Goal: Task Accomplishment & Management: Manage account settings

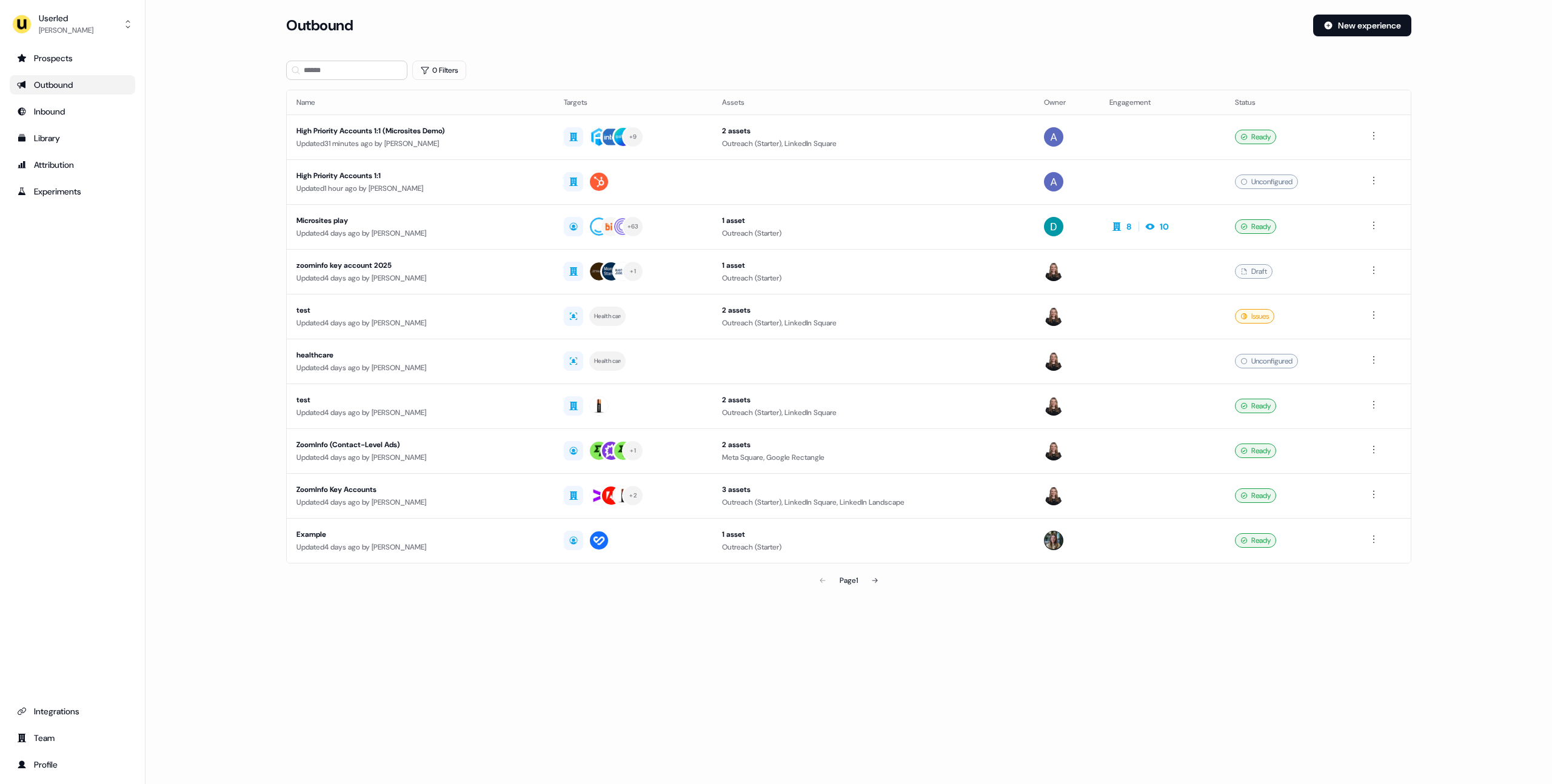
click at [207, 402] on main "Loading... Outbound New experience 0 Filters Name Targets Assets Owner Engageme…" at bounding box center [849, 320] width 1407 height 612
click at [127, 283] on div "Prospects Outbound Inbound Library Attribution Experiments Integrations Team Pr…" at bounding box center [72, 411] width 125 height 726
click at [740, 62] on div "0 Filters" at bounding box center [849, 70] width 1125 height 19
drag, startPoint x: 1002, startPoint y: 31, endPoint x: 1044, endPoint y: 31, distance: 42.0
click at [1009, 31] on div "Outbound" at bounding box center [794, 25] width 1017 height 22
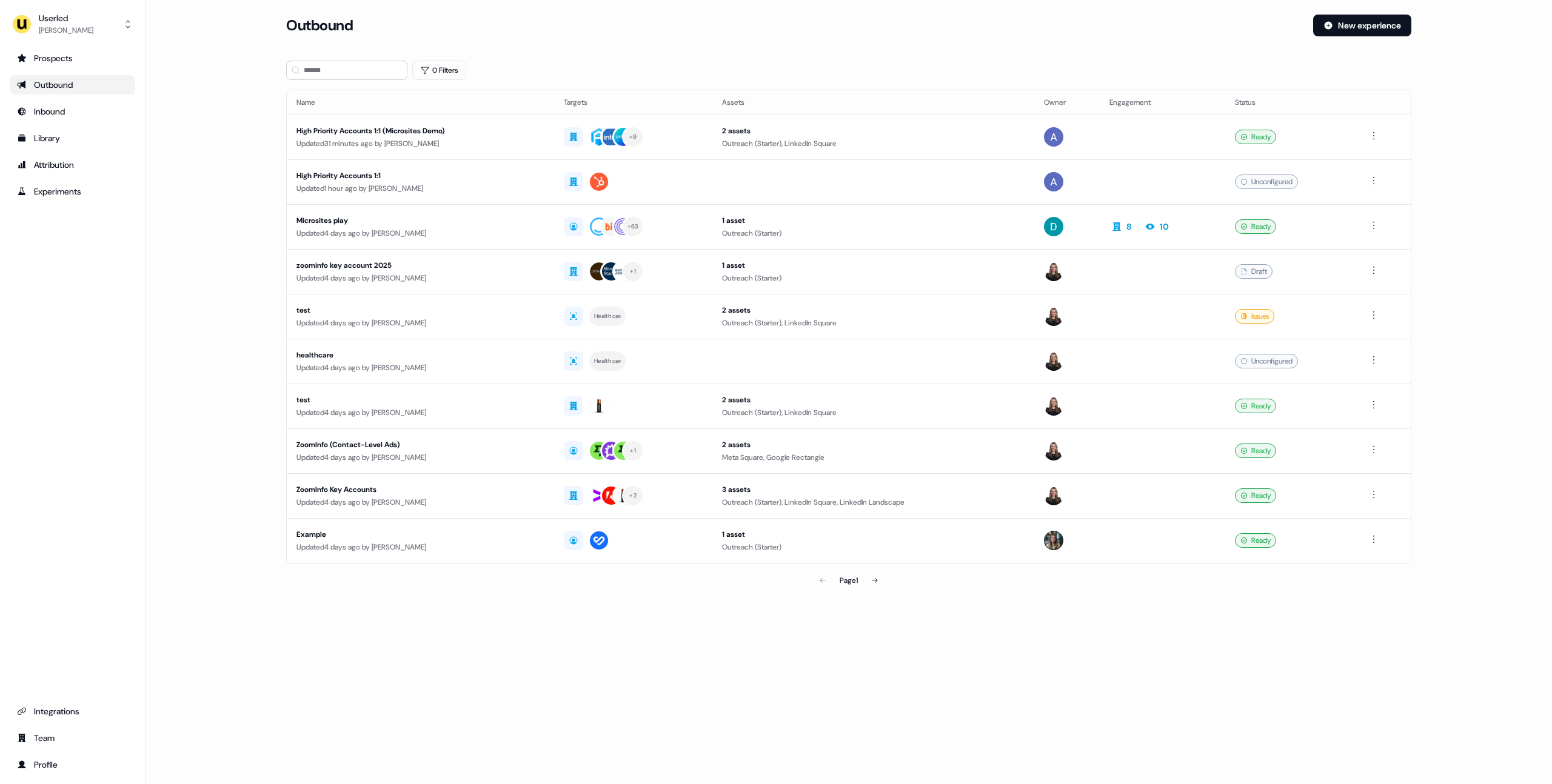
click at [1508, 265] on main "Loading... Outbound New experience 0 Filters Name Targets Assets Owner Engageme…" at bounding box center [849, 320] width 1407 height 612
click at [226, 210] on main "Loading... Outbound New experience 0 Filters Name Targets Assets Owner Engageme…" at bounding box center [849, 320] width 1407 height 612
click at [725, 54] on section "Loading... Outbound New experience 0 Filters Name Targets Assets Owner Engageme…" at bounding box center [849, 320] width 1164 height 612
drag, startPoint x: 722, startPoint y: 45, endPoint x: 559, endPoint y: 7, distance: 167.4
click at [721, 44] on div "Outbound New experience" at bounding box center [849, 33] width 1125 height 36
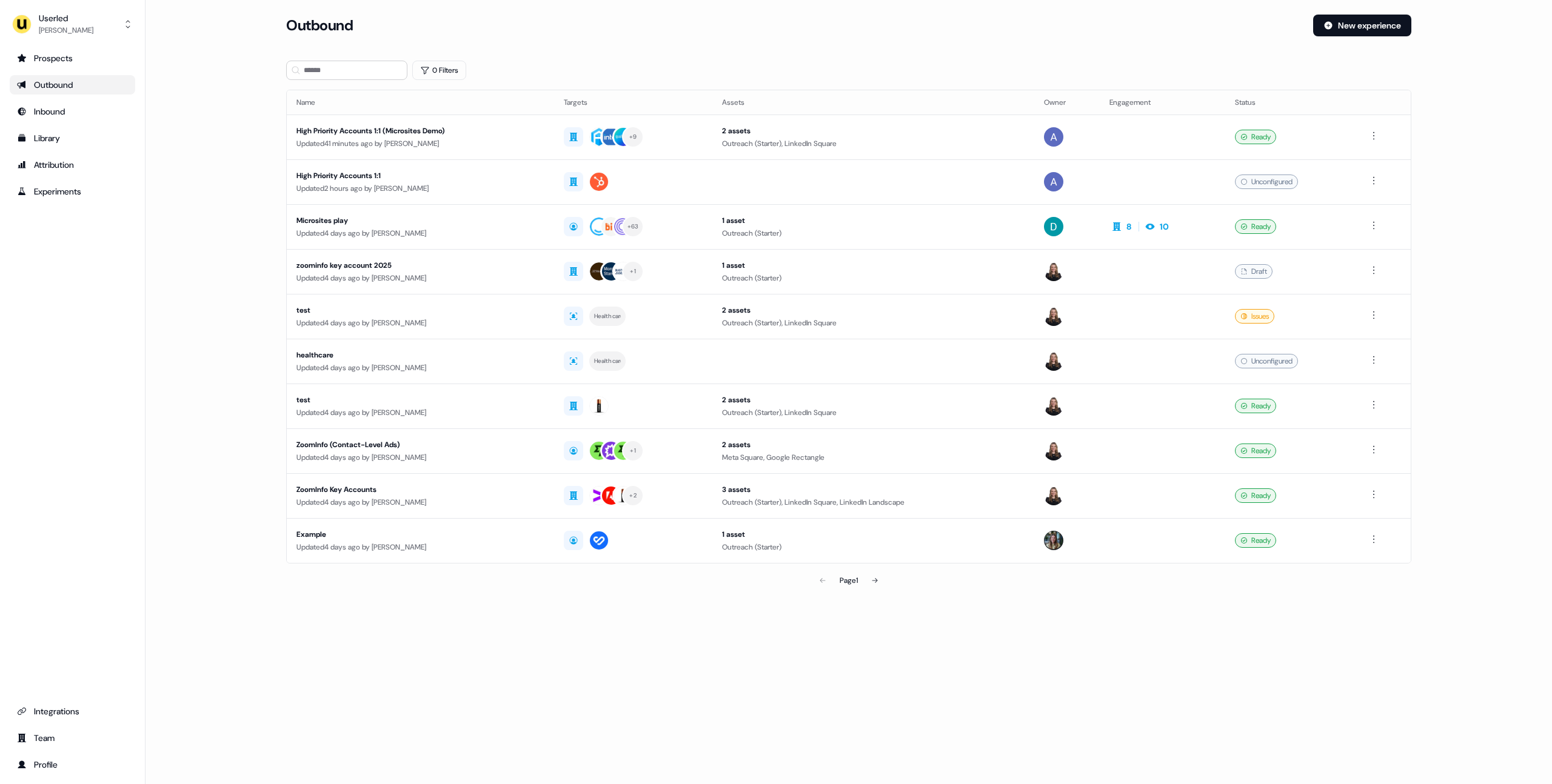
click at [249, 279] on main "Loading... Outbound New experience 0 Filters Name Targets Assets Owner Engageme…" at bounding box center [849, 320] width 1407 height 612
click at [182, 278] on main "Loading... Outbound New experience 0 Filters Name Targets Assets Owner Engageme…" at bounding box center [849, 320] width 1407 height 612
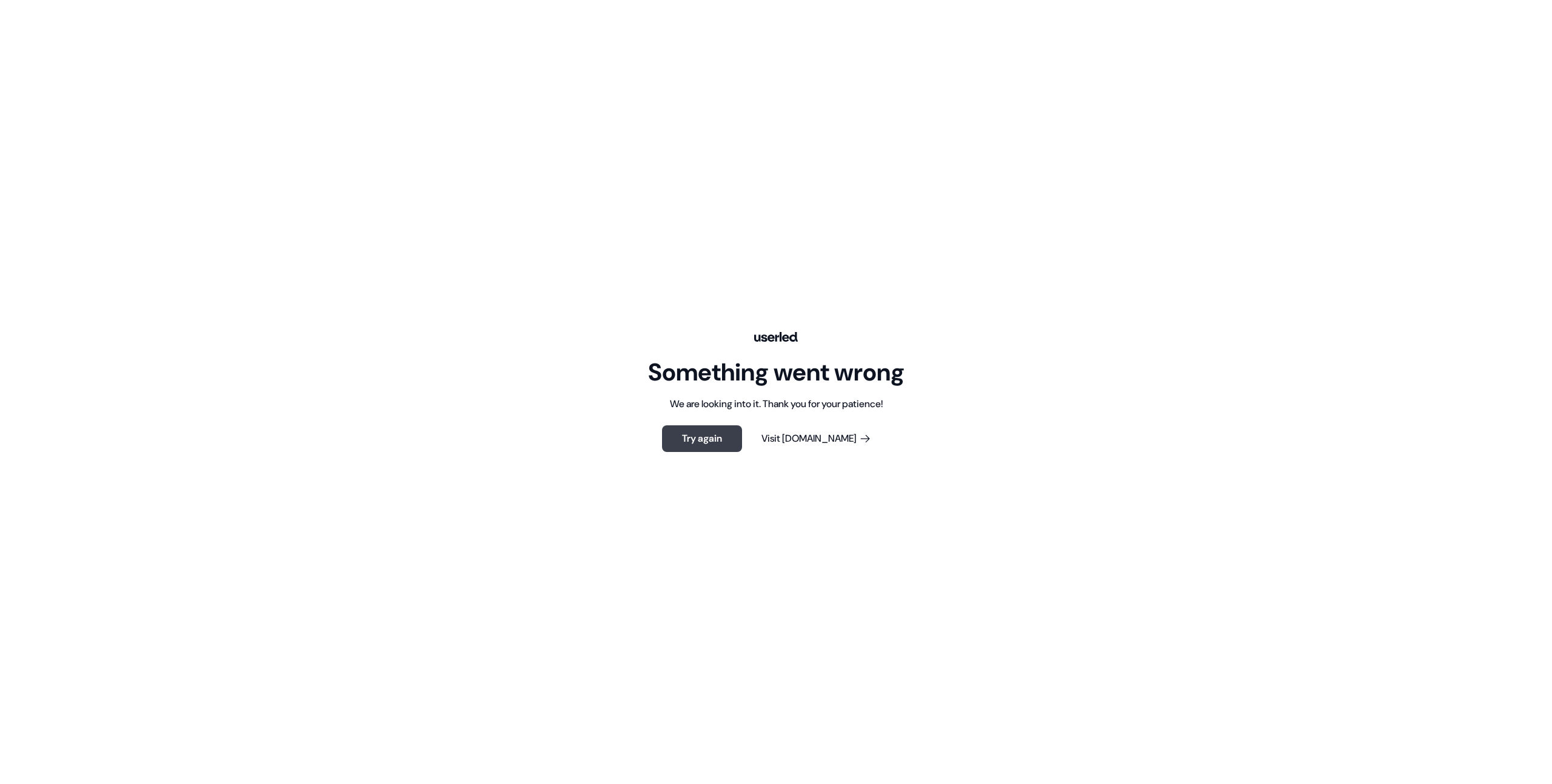
click at [708, 446] on button "Try again" at bounding box center [702, 438] width 80 height 27
click at [737, 440] on button "Try again" at bounding box center [702, 438] width 80 height 27
click at [728, 434] on button "Try again" at bounding box center [702, 438] width 80 height 27
click at [685, 440] on button "Try again" at bounding box center [702, 438] width 80 height 27
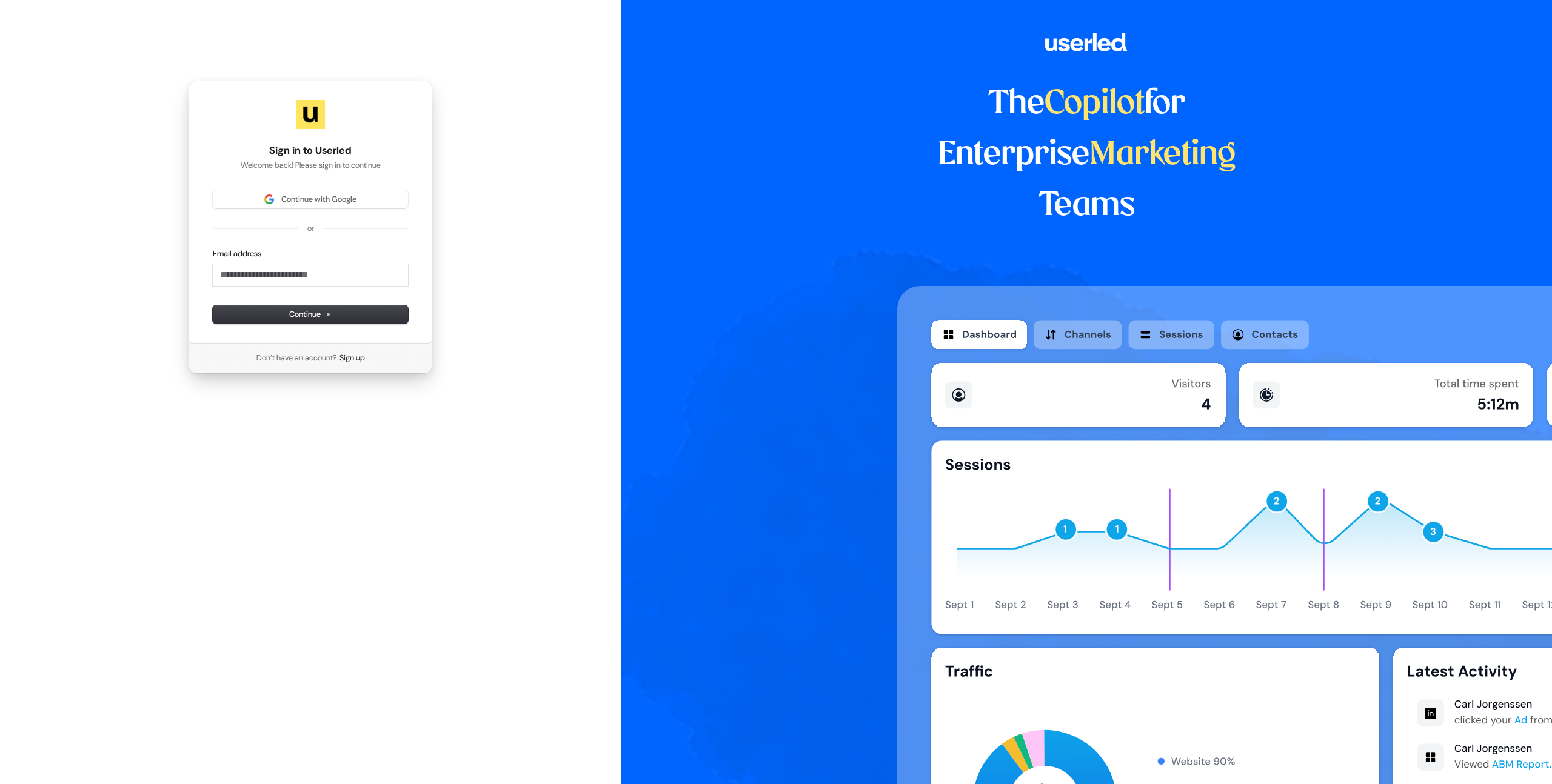
click at [324, 211] on div "Continue with Google or Email address Continue" at bounding box center [311, 257] width 195 height 133
click at [339, 200] on span "Continue with Google" at bounding box center [318, 199] width 75 height 11
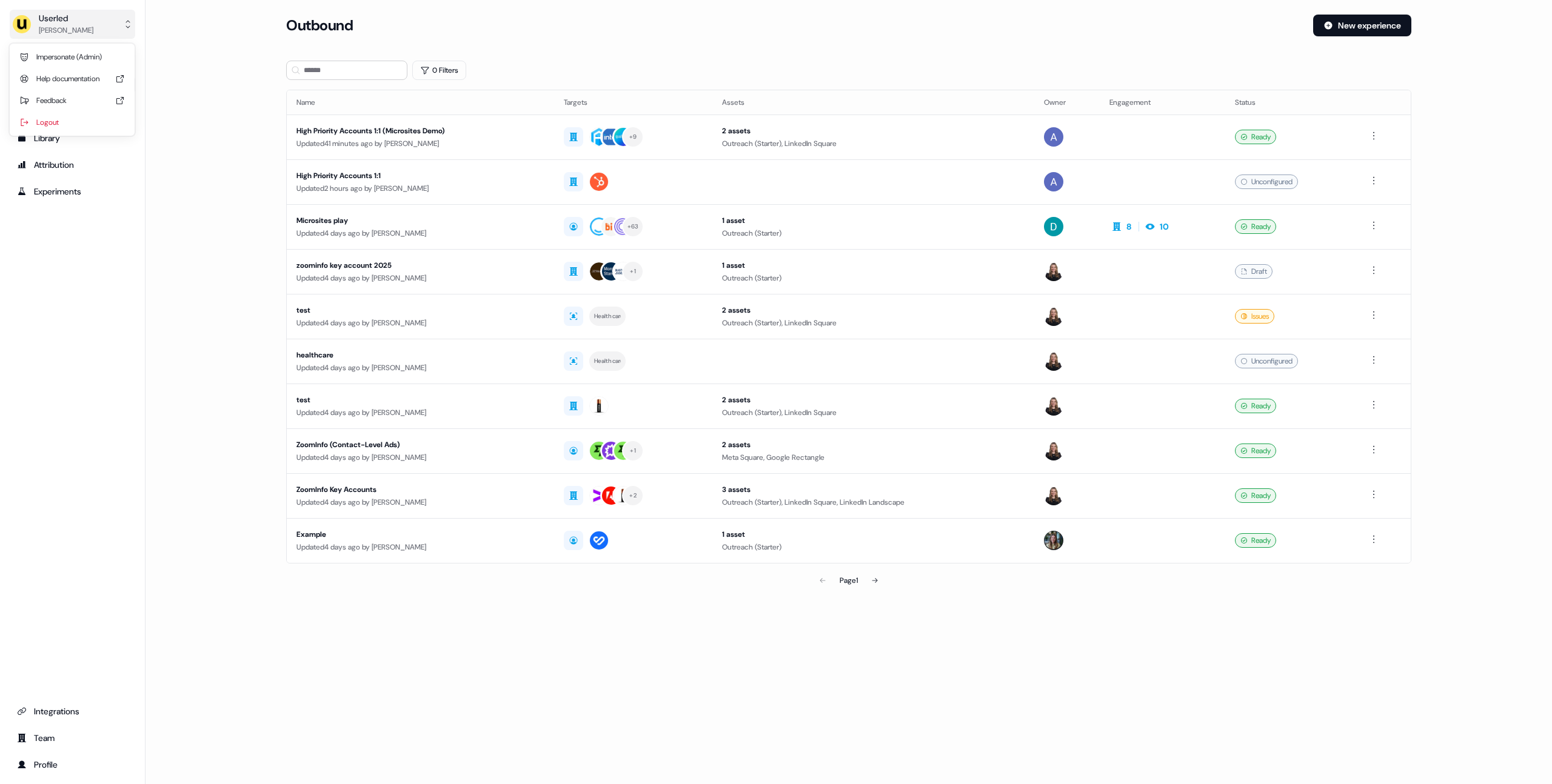
click at [51, 20] on div "Userled" at bounding box center [66, 18] width 54 height 12
click at [251, 161] on div "Userled Oliver Grogan Impersonate (Admin) Help documentation Feedback Logout Pr…" at bounding box center [776, 392] width 1552 height 784
click at [64, 31] on div "Oliver Grogan" at bounding box center [66, 31] width 54 height 12
click at [62, 130] on div "Logout" at bounding box center [72, 122] width 115 height 22
click at [64, 18] on html "For the best experience switch devices to a bigger screen. Go to Userled.io Use…" at bounding box center [776, 392] width 1552 height 784
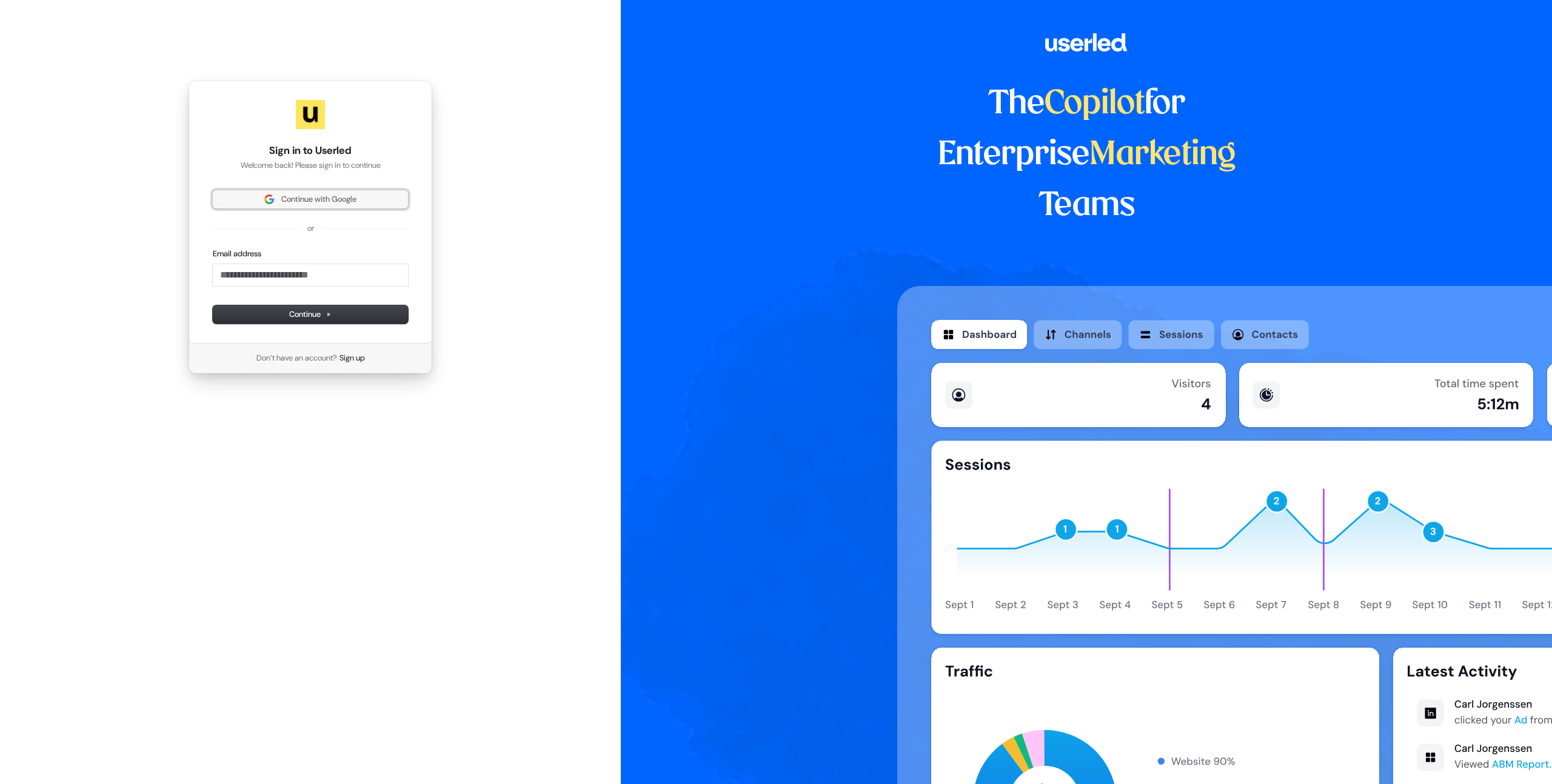
click at [315, 192] on button "Continue with Google" at bounding box center [311, 199] width 195 height 18
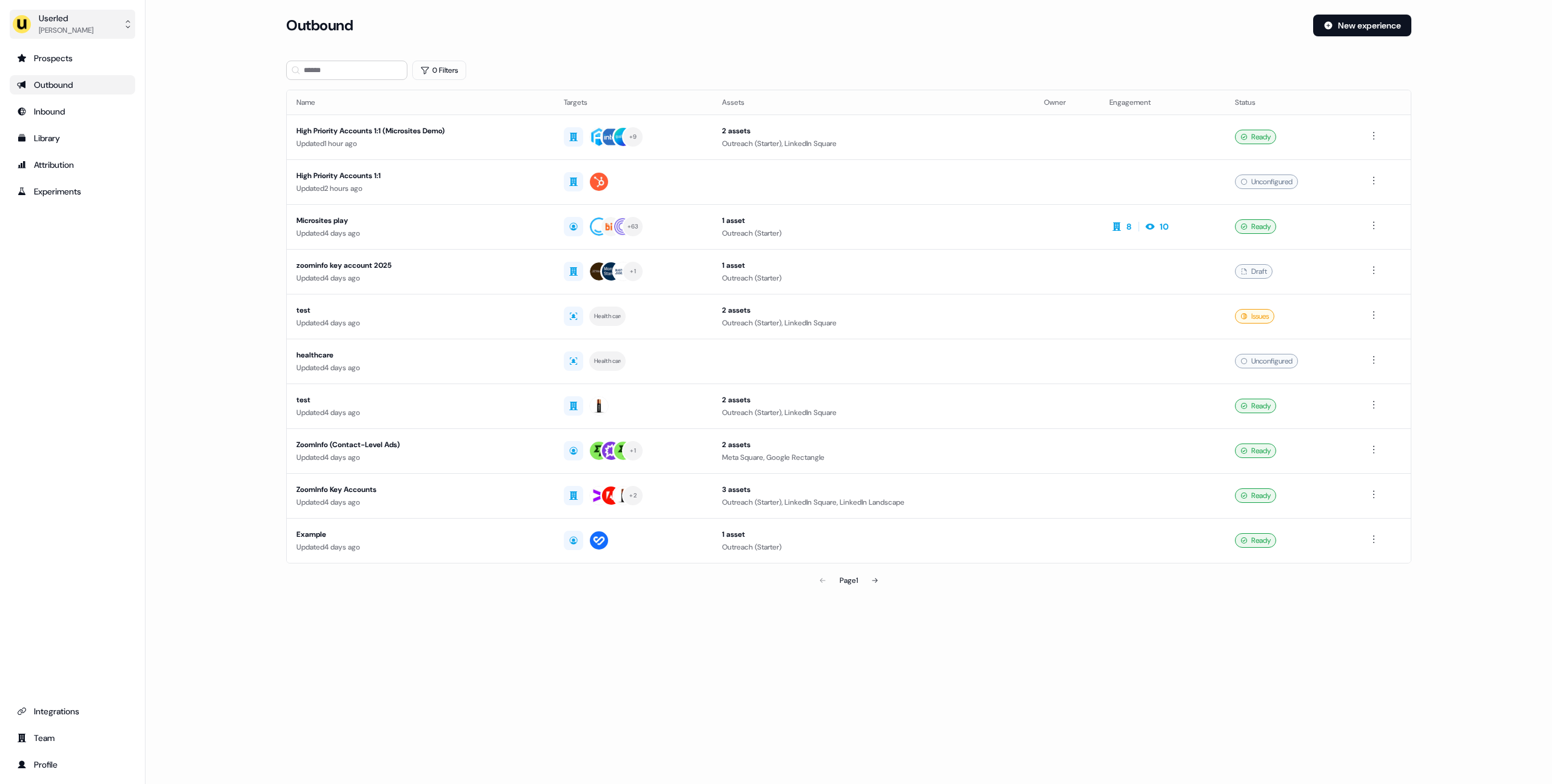
click at [66, 33] on div "[PERSON_NAME]" at bounding box center [66, 31] width 54 height 12
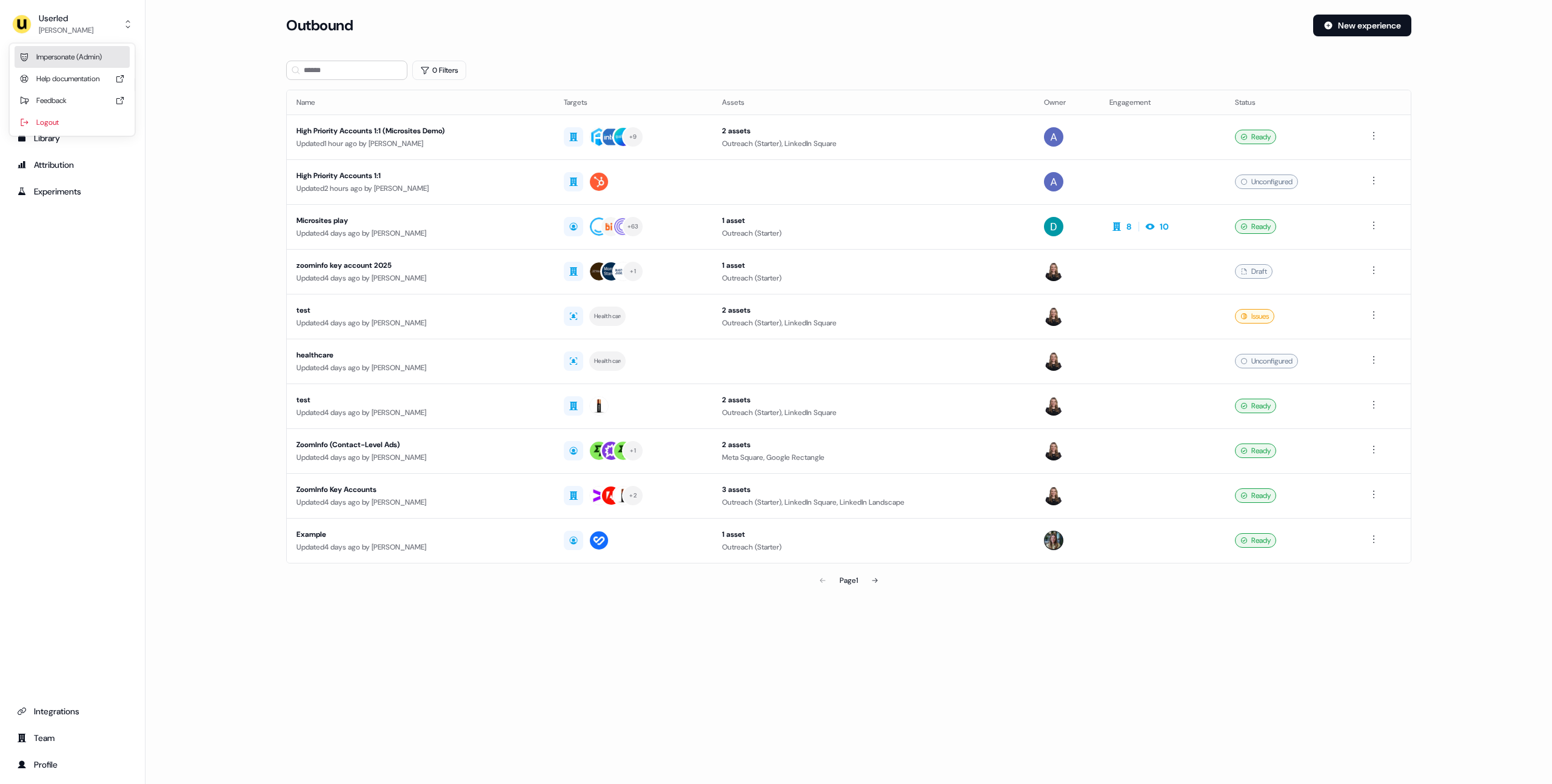
click at [76, 64] on div "Impersonate (Admin)" at bounding box center [72, 56] width 115 height 22
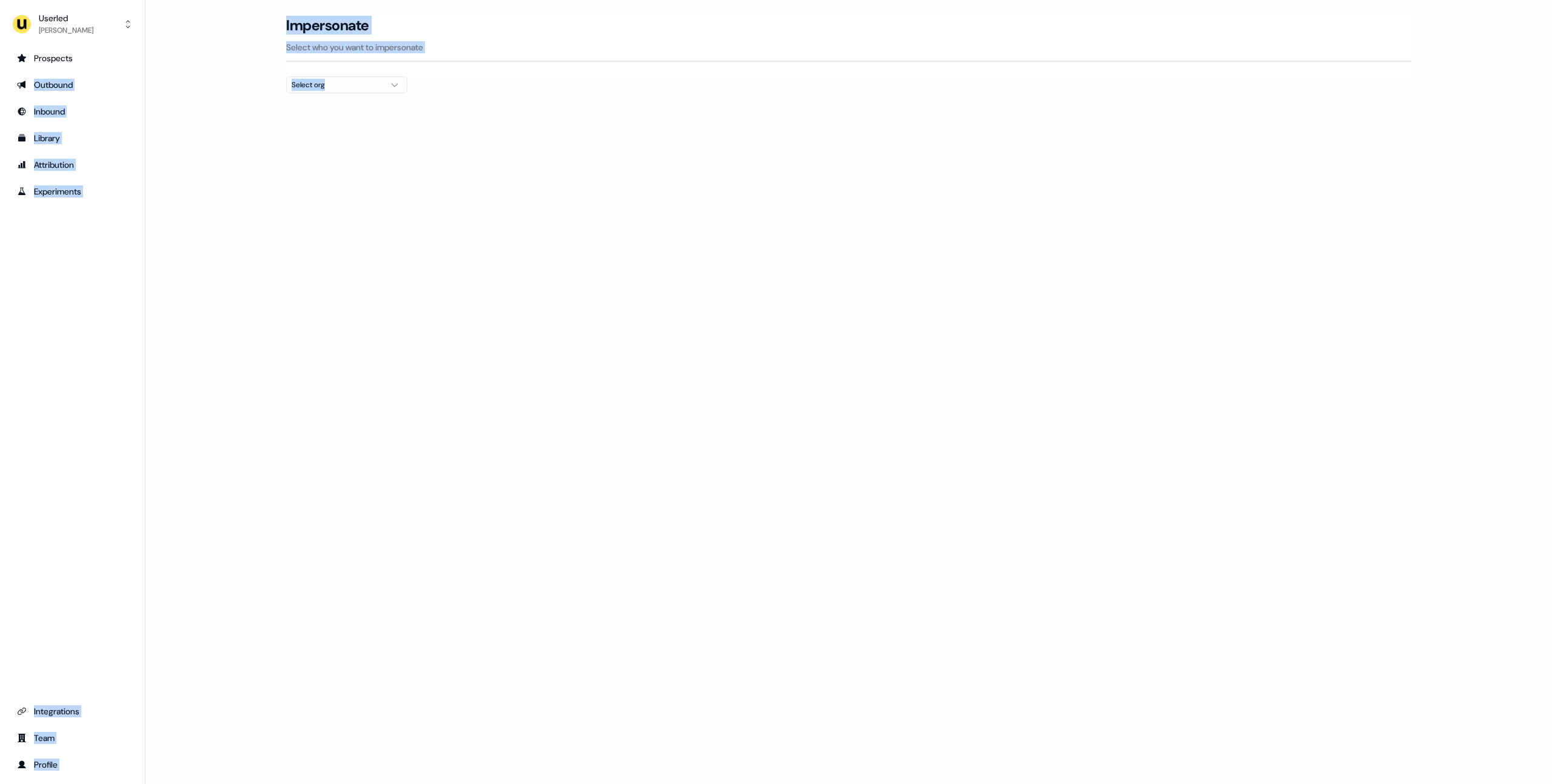
drag, startPoint x: 76, startPoint y: 64, endPoint x: 350, endPoint y: 90, distance: 275.2
click at [350, 90] on div "Userled Oliver Grogan Prospects Outbound Inbound Library Attribution Experiment…" at bounding box center [776, 392] width 1552 height 784
click at [350, 90] on div "Select org" at bounding box center [337, 85] width 91 height 12
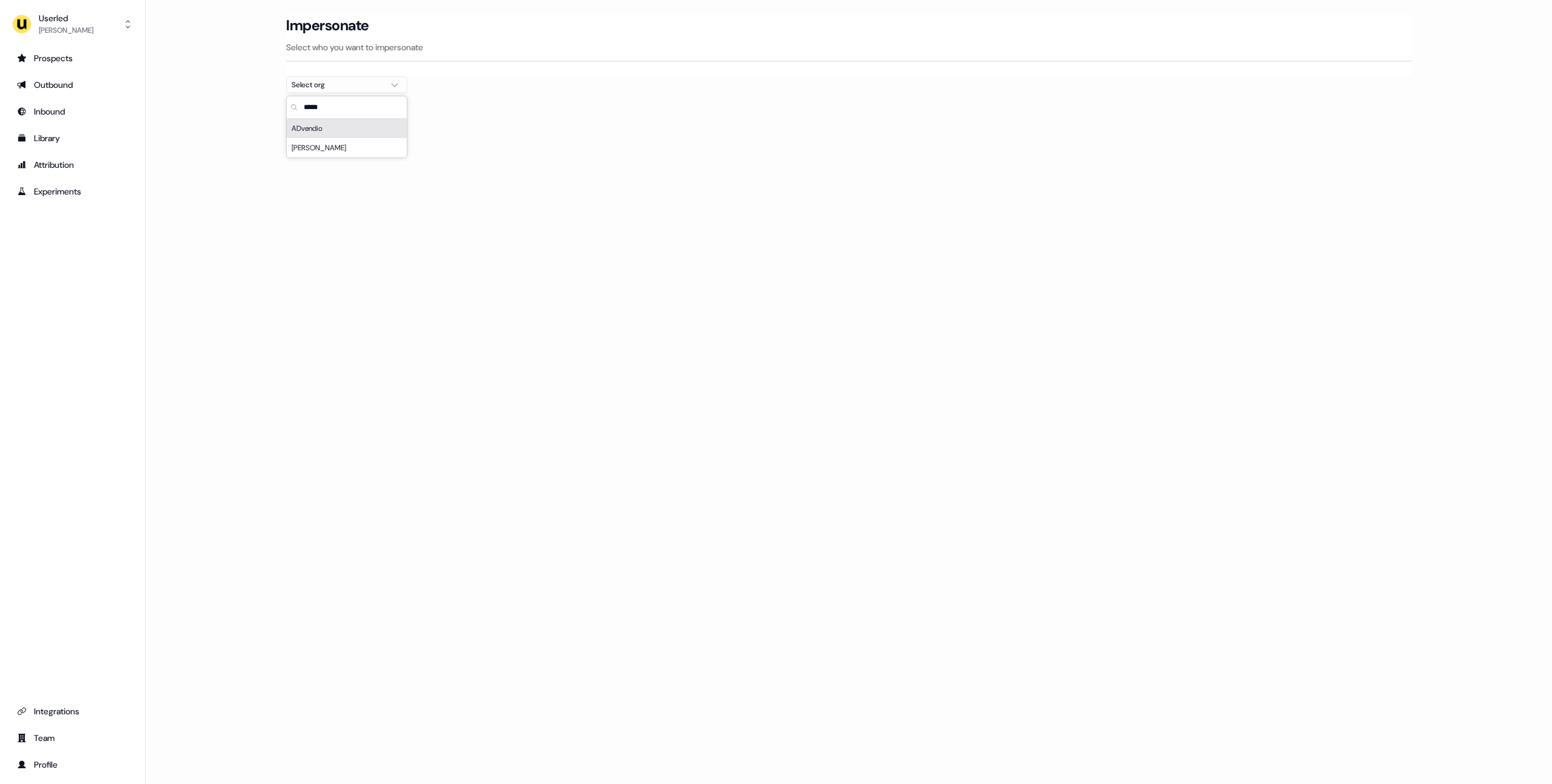
type input "*****"
click at [319, 131] on div "ADvendio" at bounding box center [346, 128] width 120 height 19
click at [317, 68] on div "Impersonate Select who you want to impersonate" at bounding box center [849, 45] width 1125 height 62
click at [317, 79] on div "Select org" at bounding box center [337, 85] width 91 height 12
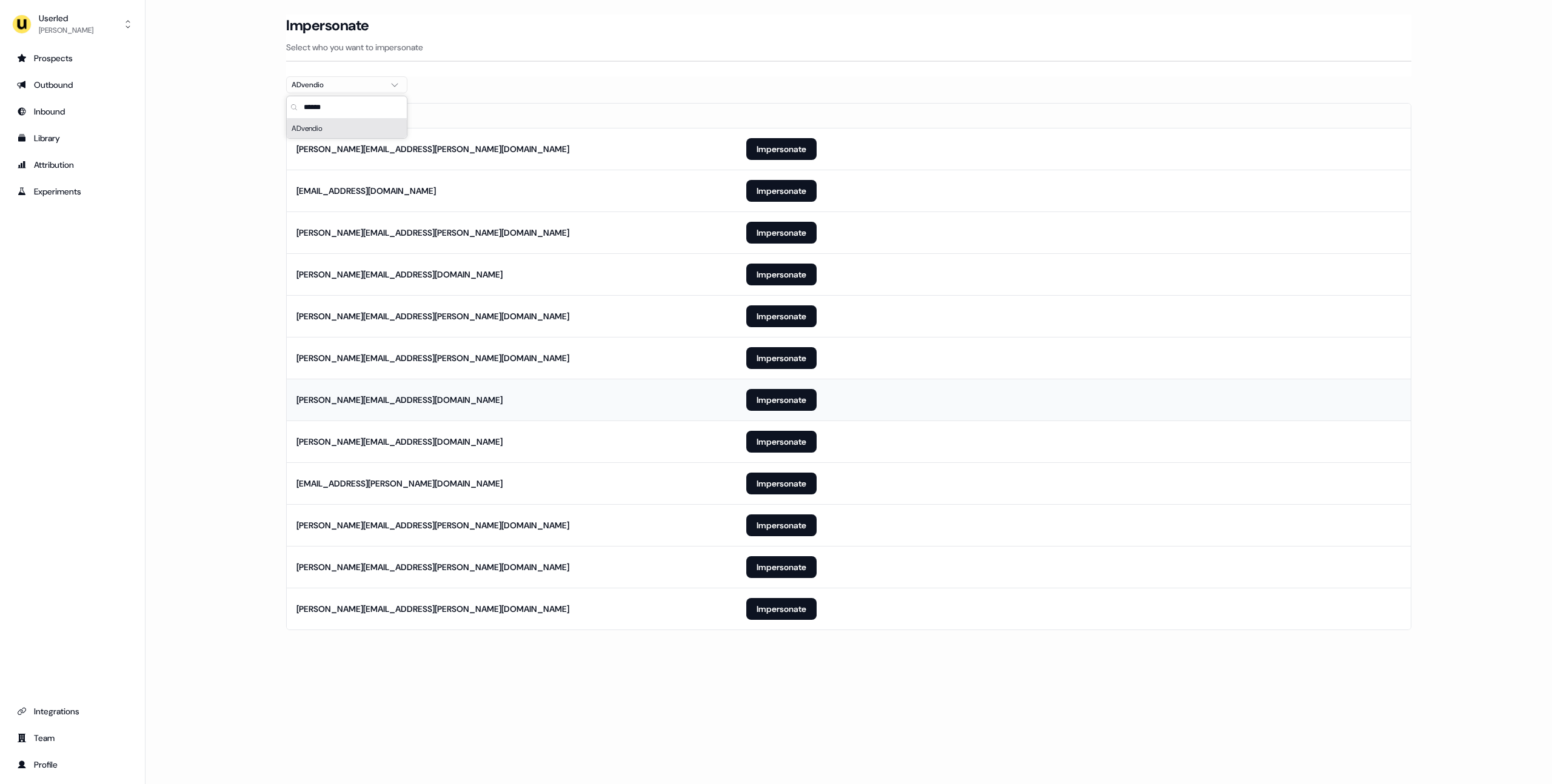
type input "******"
click at [303, 409] on td "angus.dowie@advendio.com" at bounding box center [512, 399] width 450 height 42
click at [772, 571] on button "Impersonate" at bounding box center [782, 567] width 70 height 22
